Goal: Information Seeking & Learning: Learn about a topic

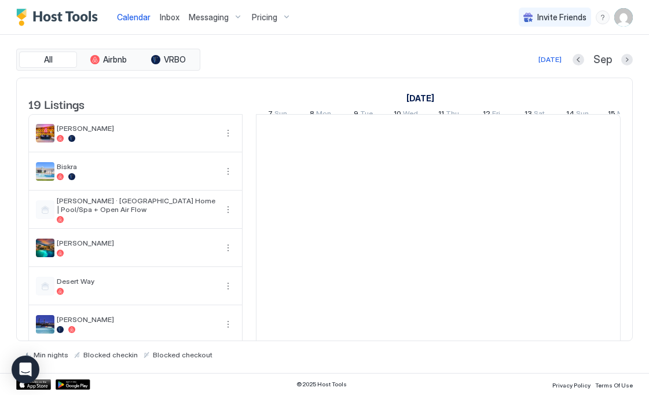
scroll to position [0, 643]
click at [264, 14] on span "Pricing" at bounding box center [264, 17] width 25 height 10
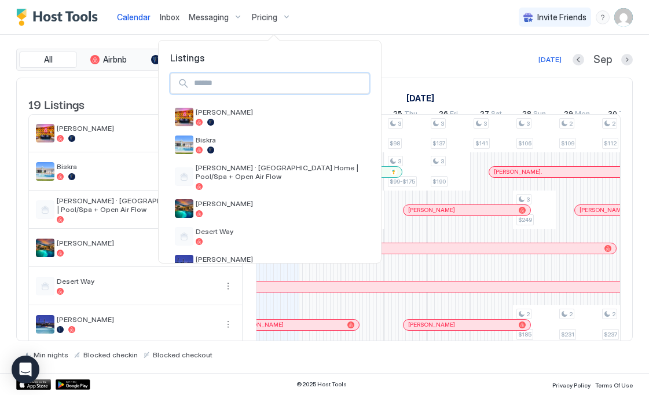
click at [220, 89] on input "Input Field" at bounding box center [278, 84] width 179 height 20
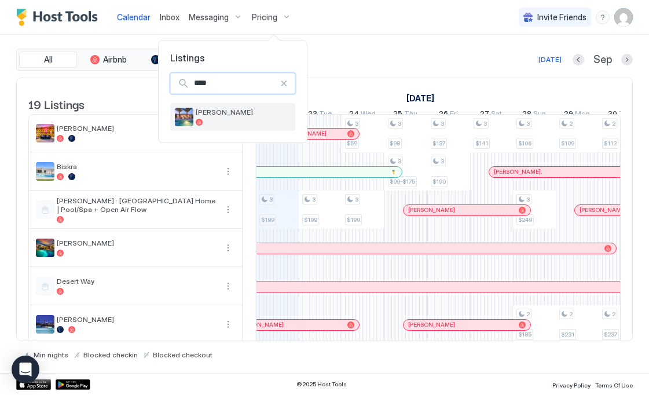
type input "****"
click at [214, 115] on span "[PERSON_NAME]" at bounding box center [243, 112] width 95 height 9
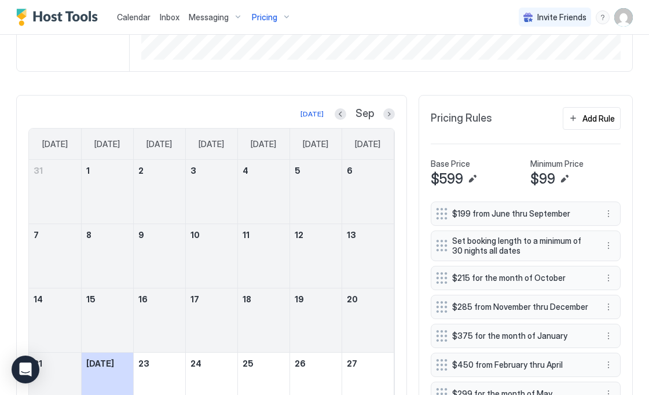
scroll to position [235, 0]
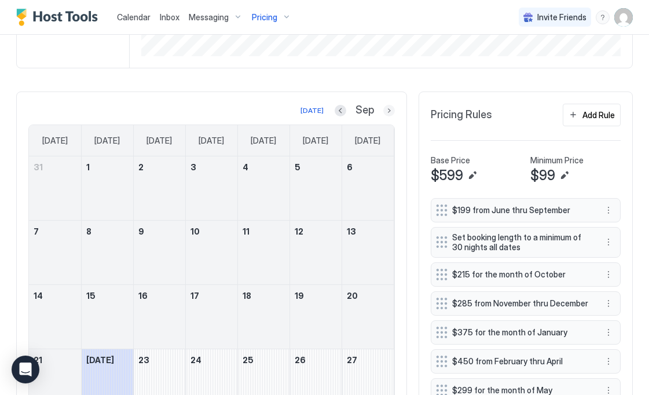
click at [392, 109] on button "Next month" at bounding box center [389, 111] width 12 height 12
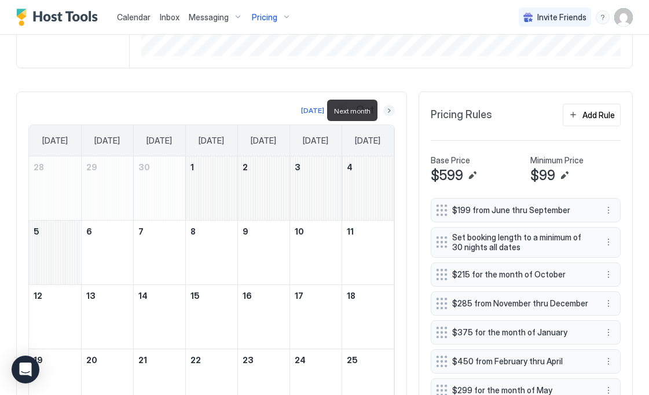
click at [392, 109] on button "Next month" at bounding box center [389, 111] width 12 height 12
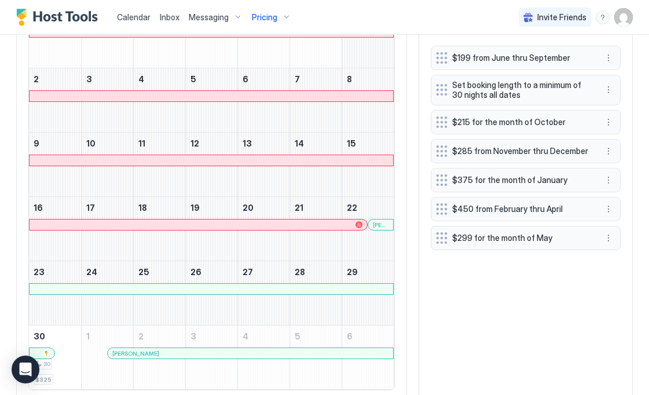
scroll to position [388, 0]
click at [304, 288] on div at bounding box center [211, 288] width 363 height 10
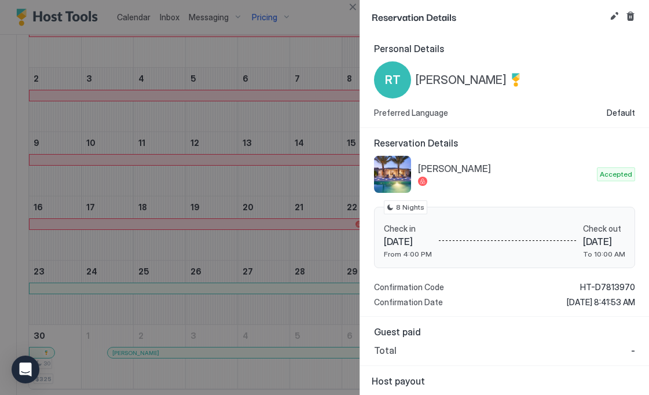
scroll to position [20, 0]
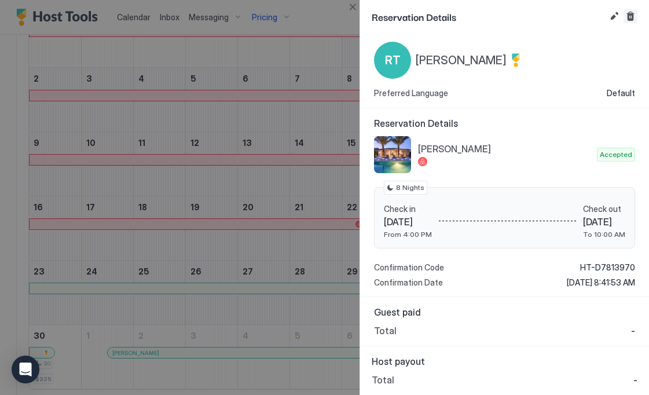
click at [630, 13] on button "Cancel reservation" at bounding box center [630, 16] width 14 height 14
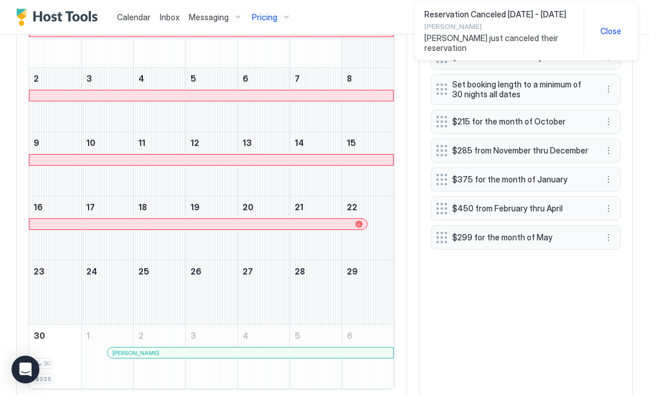
click at [292, 347] on div "Courtney" at bounding box center [250, 352] width 285 height 10
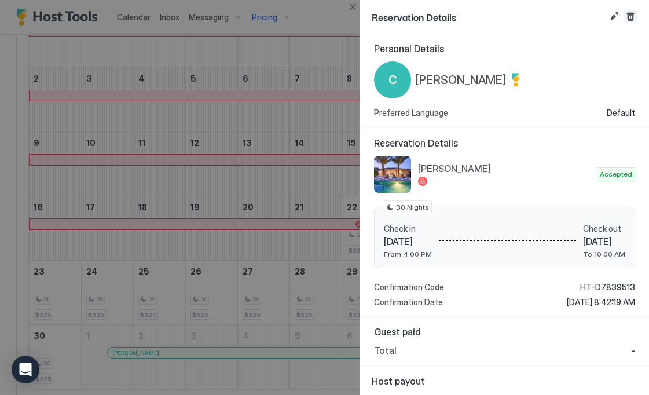
click at [627, 13] on button "Cancel reservation" at bounding box center [630, 16] width 14 height 14
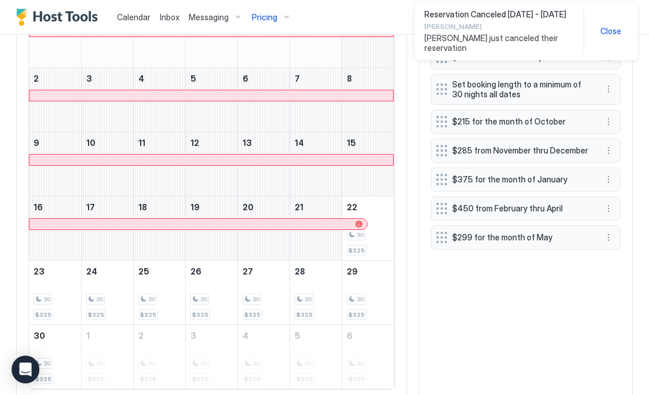
click at [615, 30] on span "Close" at bounding box center [610, 31] width 21 height 10
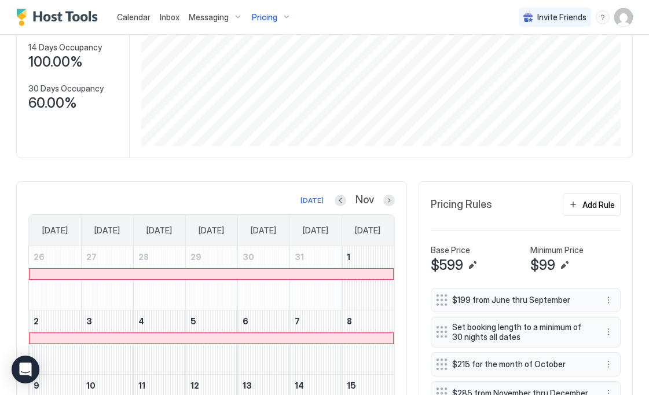
scroll to position [0, 0]
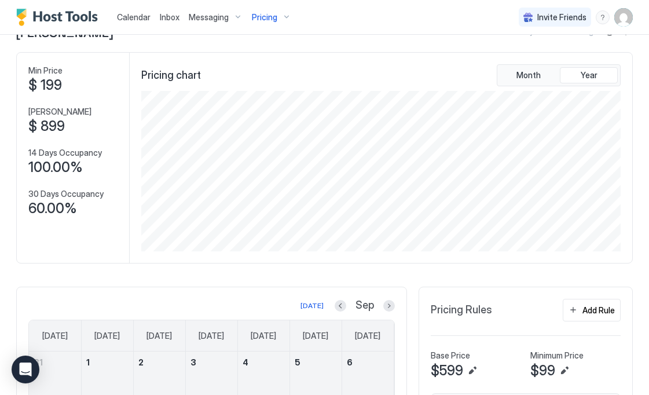
scroll to position [25, 0]
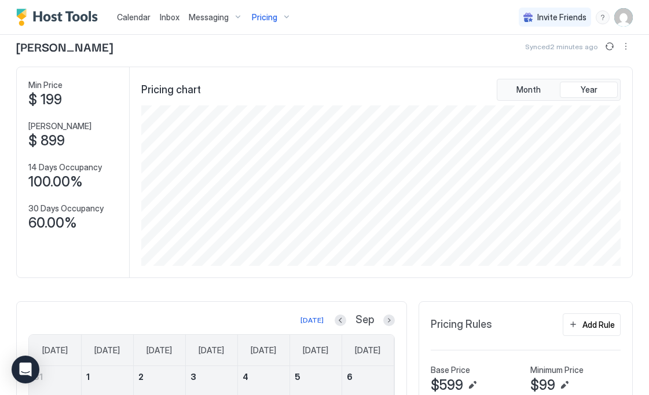
click at [274, 17] on span "Pricing" at bounding box center [264, 17] width 25 height 10
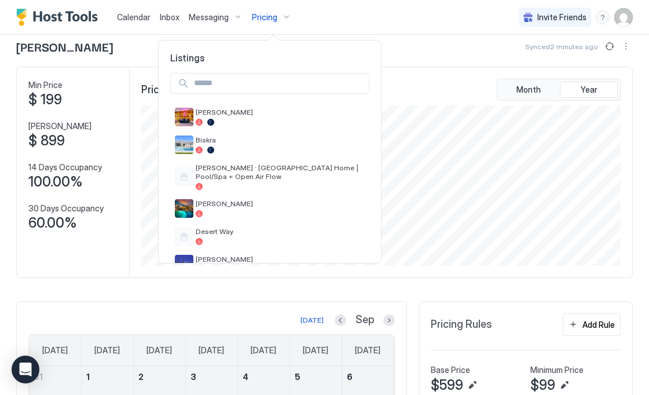
click at [457, 46] on div at bounding box center [324, 197] width 649 height 395
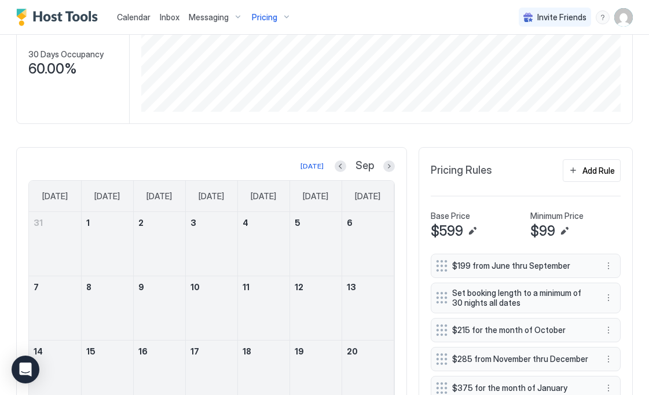
scroll to position [191, 0]
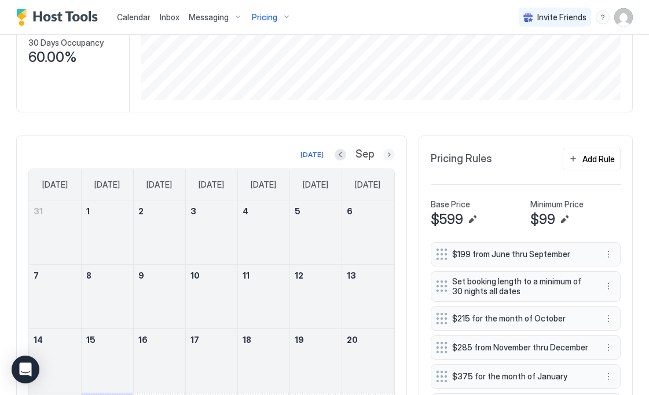
click at [391, 150] on button "Next month" at bounding box center [389, 155] width 12 height 12
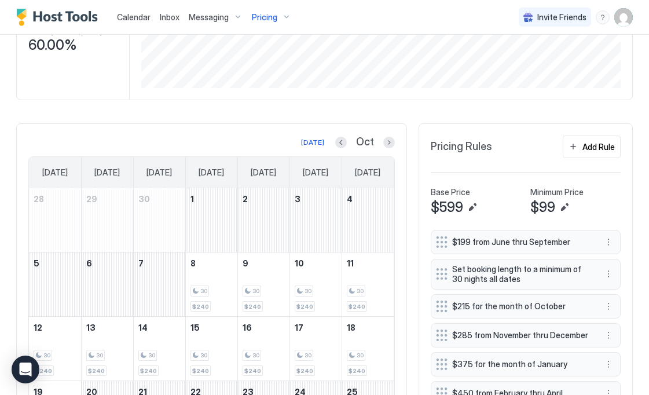
scroll to position [204, 0]
